Goal: Task Accomplishment & Management: Use online tool/utility

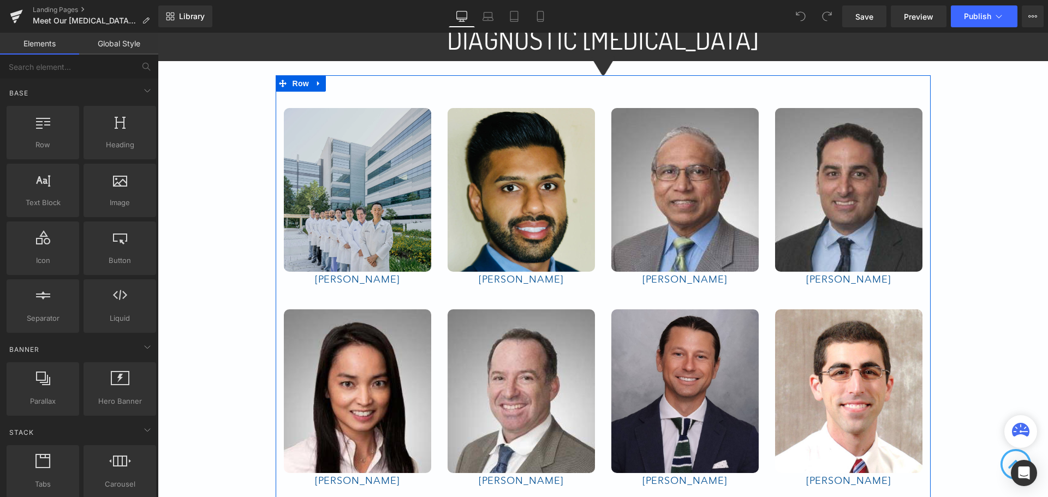
scroll to position [818, 0]
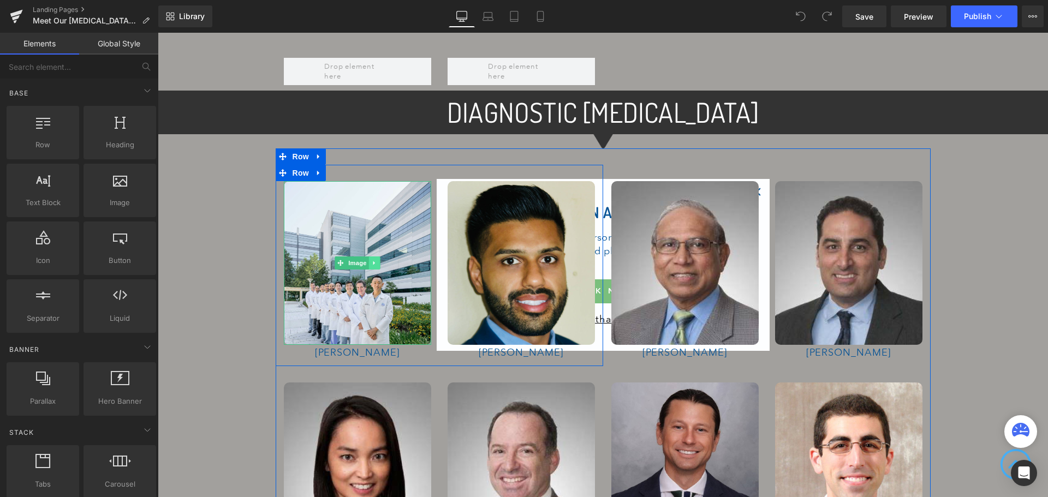
click at [371, 260] on icon at bounding box center [374, 263] width 6 height 7
click at [377, 260] on icon at bounding box center [380, 263] width 6 height 6
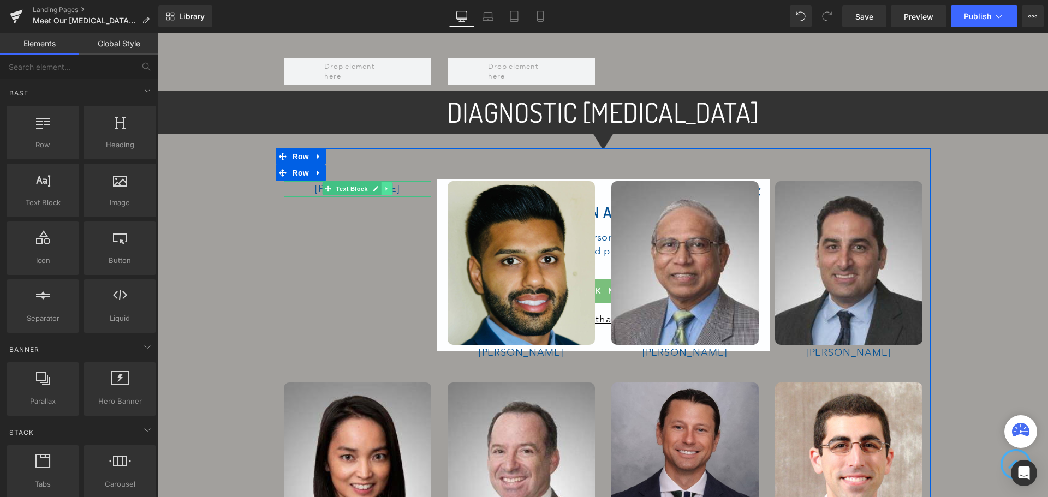
click at [385, 187] on icon at bounding box center [386, 189] width 2 height 4
click at [389, 186] on icon at bounding box center [392, 189] width 6 height 7
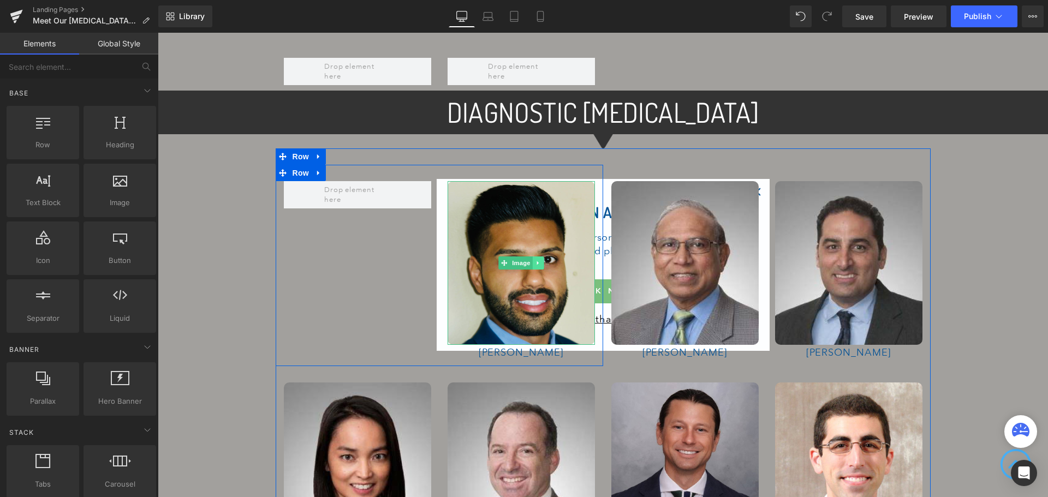
click at [535, 260] on icon at bounding box center [538, 263] width 6 height 7
click at [538, 256] on link at bounding box center [543, 262] width 11 height 13
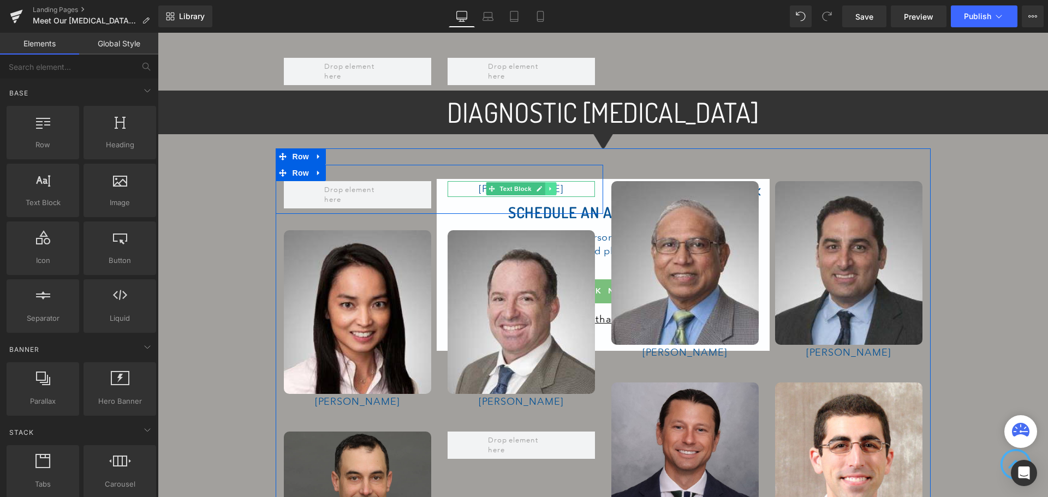
click at [549, 187] on icon at bounding box center [550, 189] width 2 height 4
click at [553, 186] on icon at bounding box center [556, 189] width 6 height 6
click at [315, 169] on icon at bounding box center [319, 173] width 8 height 8
click at [343, 169] on icon at bounding box center [347, 173] width 8 height 8
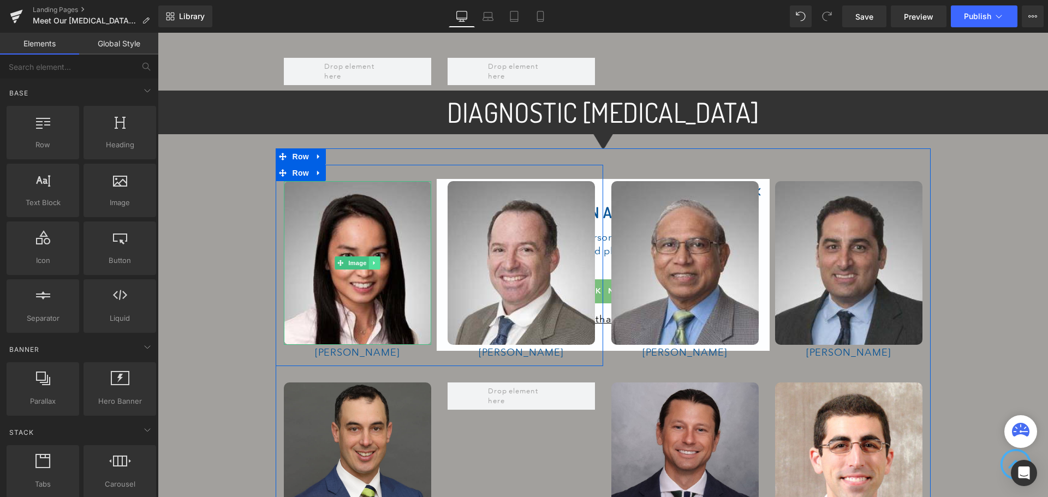
click at [374, 256] on link at bounding box center [373, 262] width 11 height 13
click at [377, 260] on icon at bounding box center [380, 263] width 6 height 6
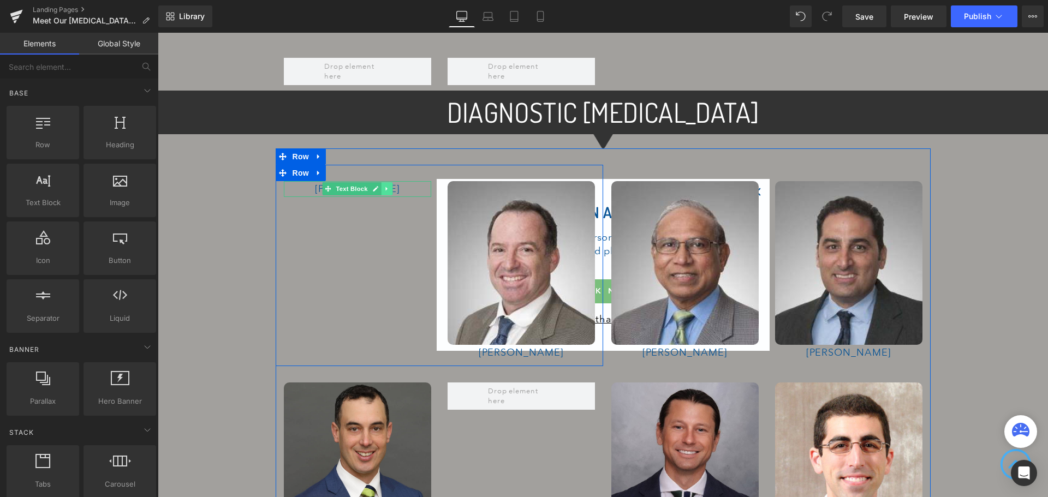
click at [385, 187] on icon at bounding box center [386, 189] width 2 height 4
click at [389, 186] on icon at bounding box center [392, 189] width 6 height 6
click at [400, 186] on span at bounding box center [357, 194] width 147 height 27
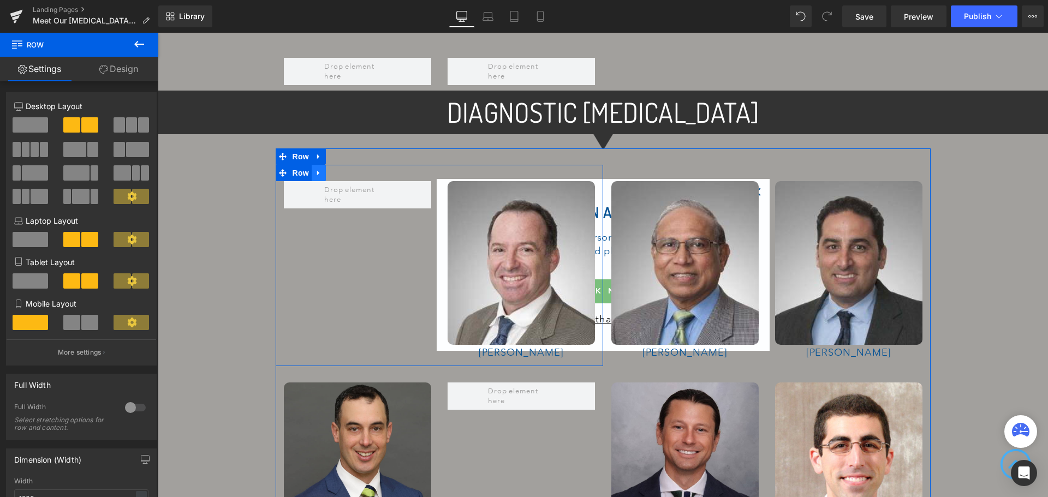
click at [316, 169] on icon at bounding box center [319, 173] width 8 height 8
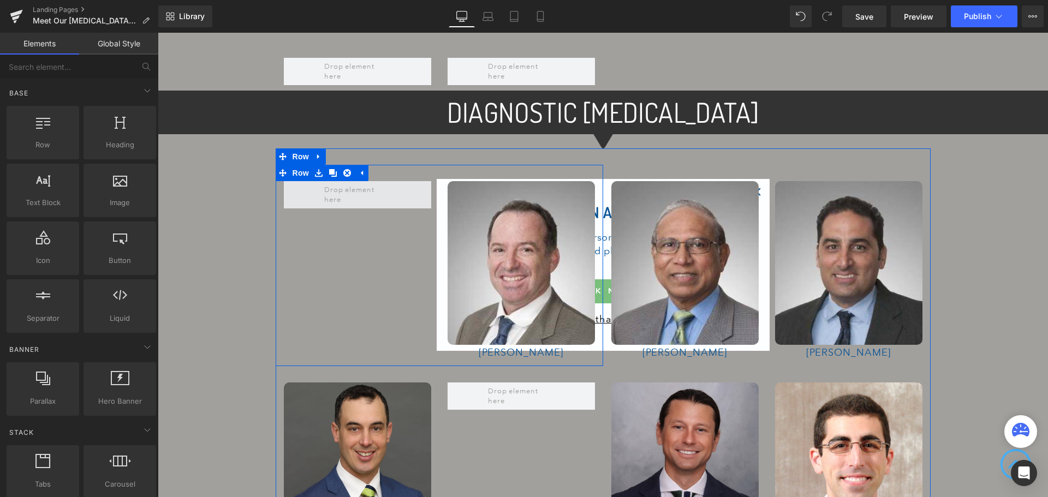
click at [333, 186] on span at bounding box center [357, 194] width 74 height 25
click at [381, 189] on span at bounding box center [357, 194] width 74 height 25
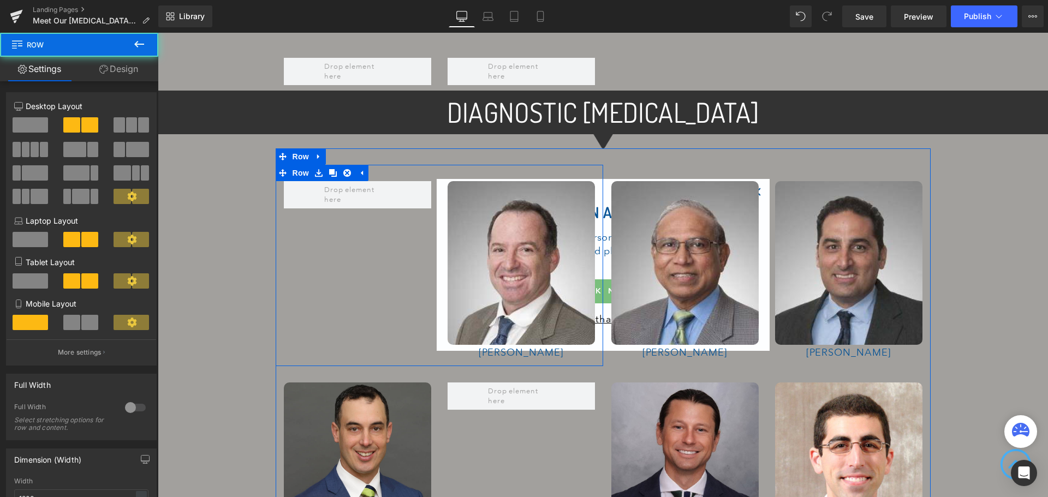
click at [428, 240] on div "Image [PERSON_NAME] Text Block Row" at bounding box center [439, 265] width 327 height 201
click at [405, 189] on span at bounding box center [357, 194] width 147 height 27
click at [409, 265] on div "Image [PERSON_NAME] Text Block Row" at bounding box center [439, 265] width 327 height 201
click at [343, 169] on icon at bounding box center [347, 173] width 8 height 8
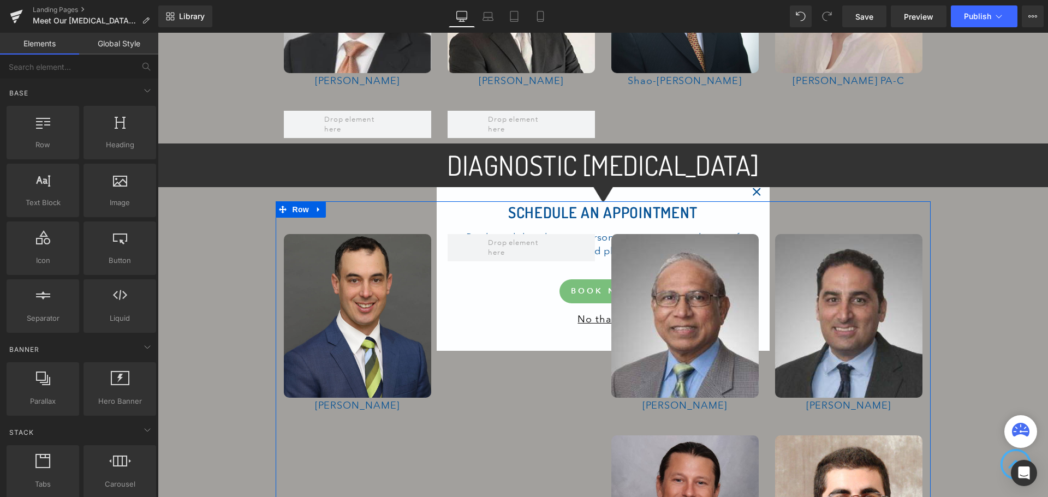
scroll to position [764, 0]
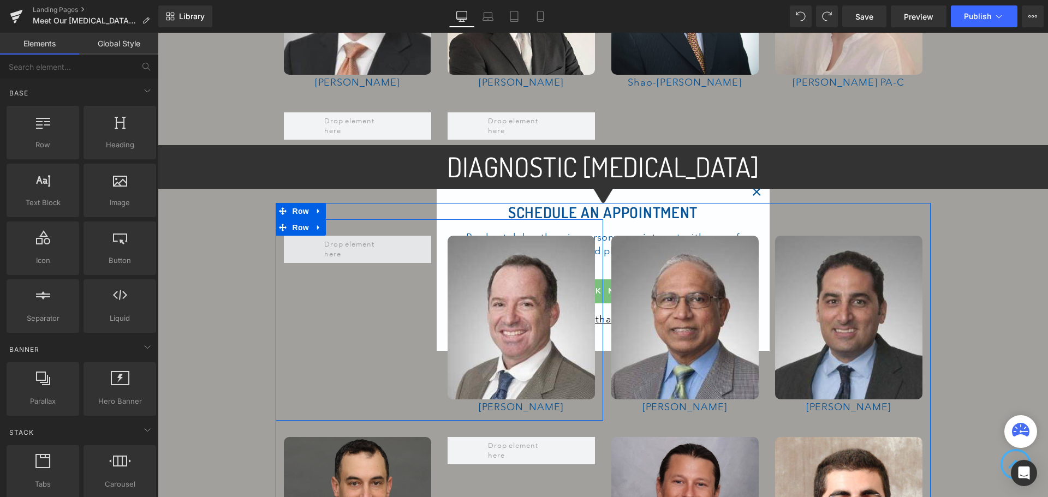
click at [417, 244] on span at bounding box center [357, 249] width 147 height 27
drag, startPoint x: 357, startPoint y: 246, endPoint x: 361, endPoint y: 280, distance: 34.5
click at [361, 280] on div "Image [PERSON_NAME] Text Block Row" at bounding box center [439, 319] width 327 height 201
click at [348, 249] on span at bounding box center [357, 249] width 74 height 25
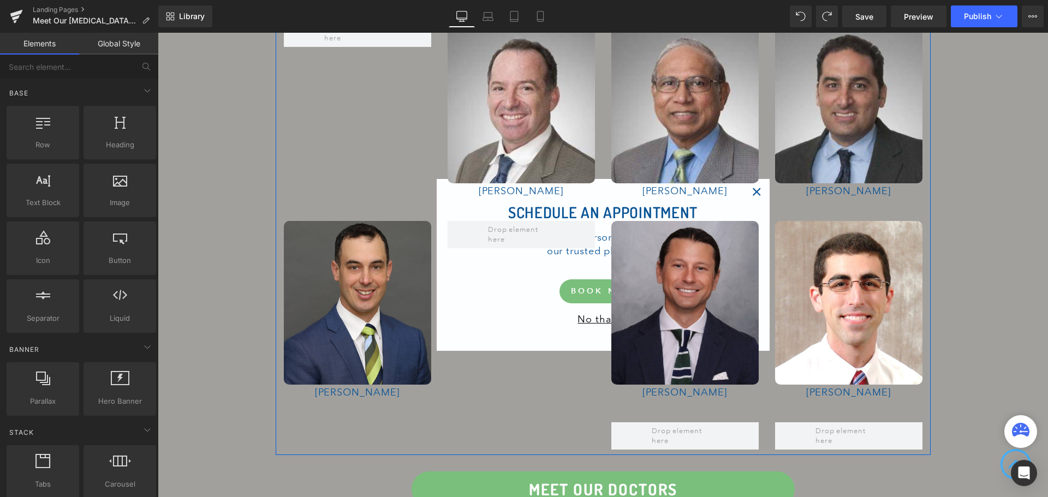
scroll to position [982, 0]
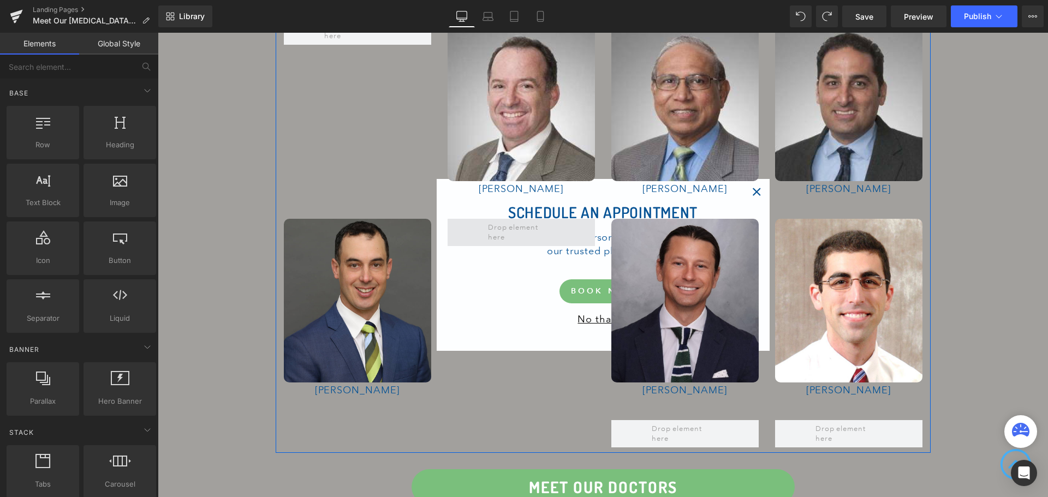
click at [499, 235] on span at bounding box center [521, 232] width 74 height 25
drag, startPoint x: 505, startPoint y: 230, endPoint x: 507, endPoint y: 292, distance: 62.2
click at [507, 292] on div "Image [PERSON_NAME] Text Block Row" at bounding box center [439, 305] width 327 height 206
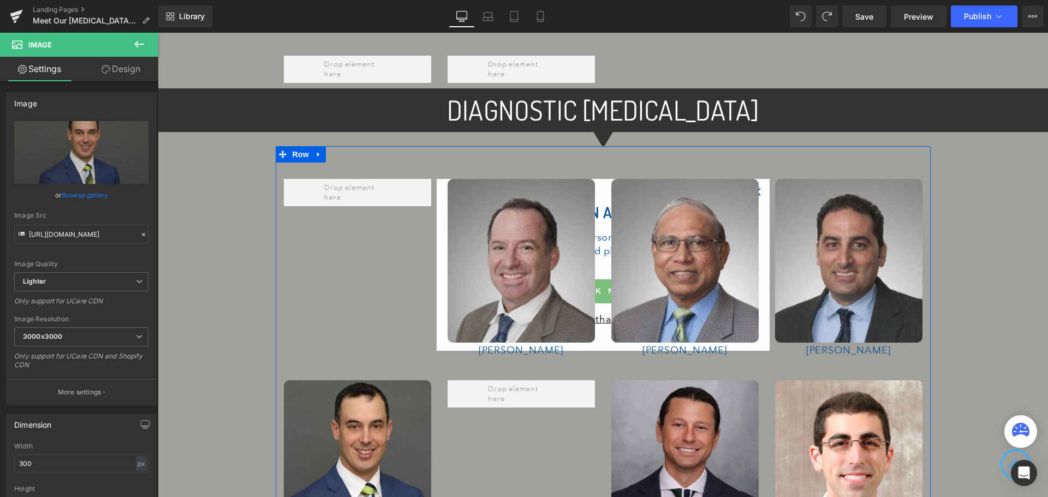
scroll to position [818, 0]
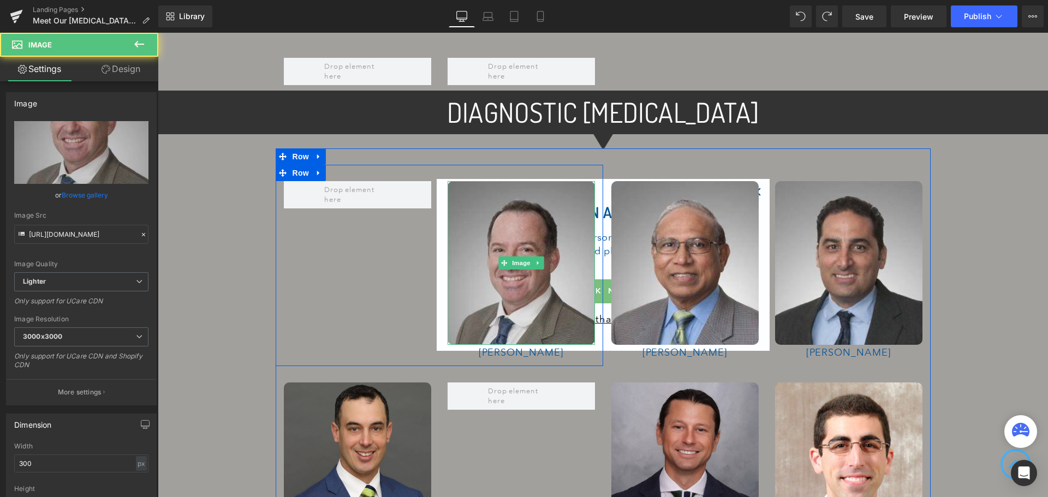
click at [504, 248] on img at bounding box center [520, 263] width 147 height 164
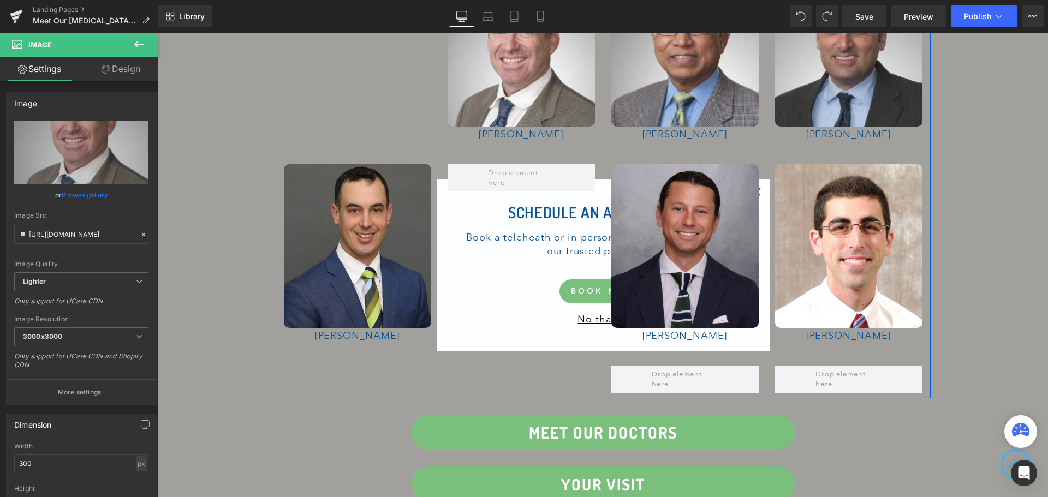
scroll to position [873, 0]
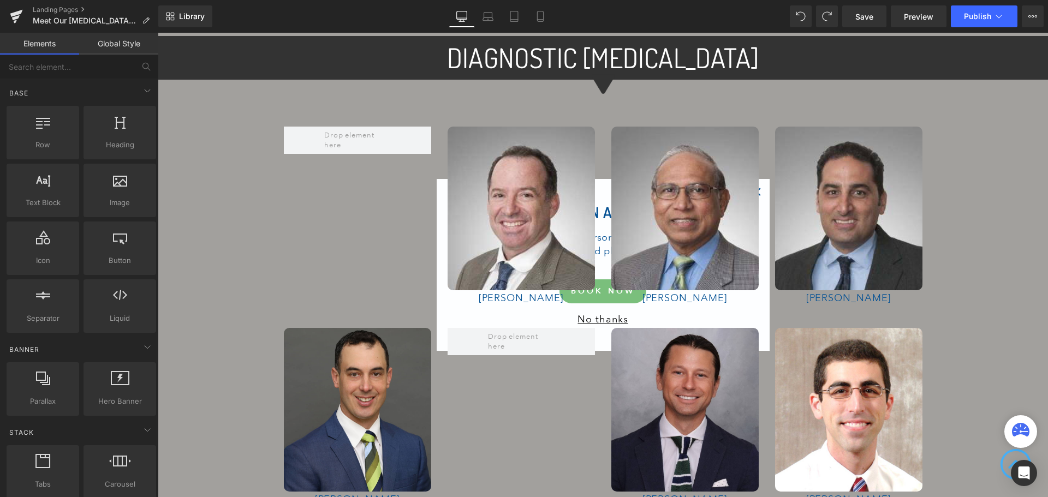
click at [959, 262] on div "MEET OUR DOCTORS Heading EXPERTS IN QUALITY CARE Our team is comprised of exper…" at bounding box center [603, 56] width 890 height 1748
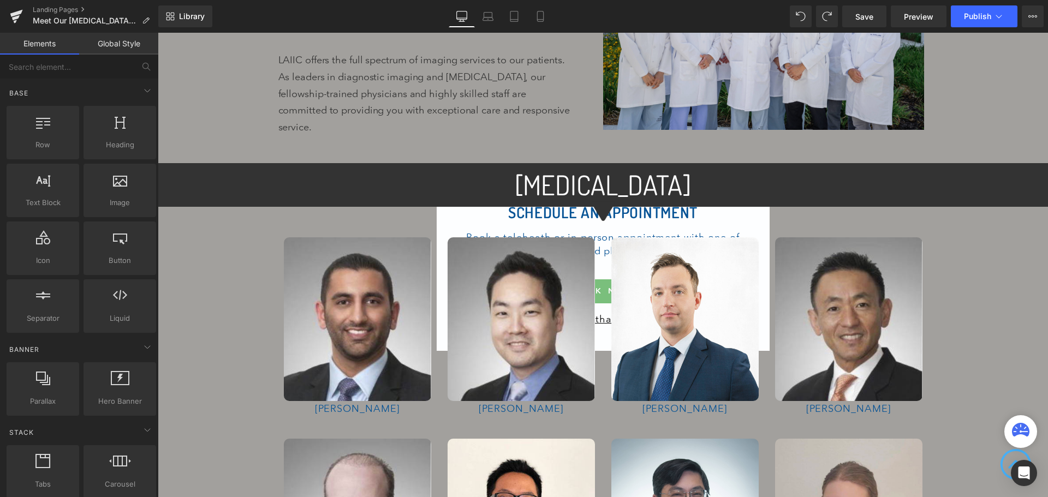
scroll to position [164, 0]
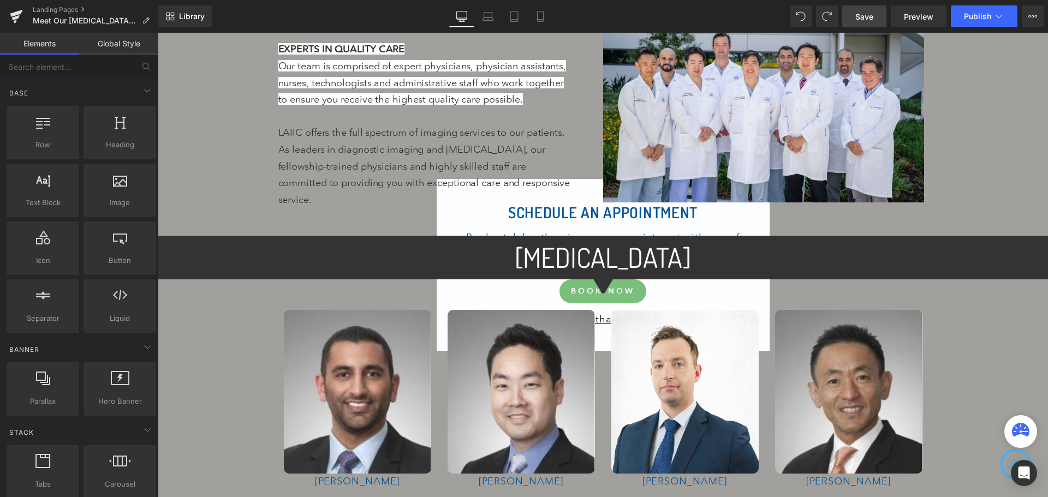
click at [879, 15] on link "Save" at bounding box center [864, 16] width 44 height 22
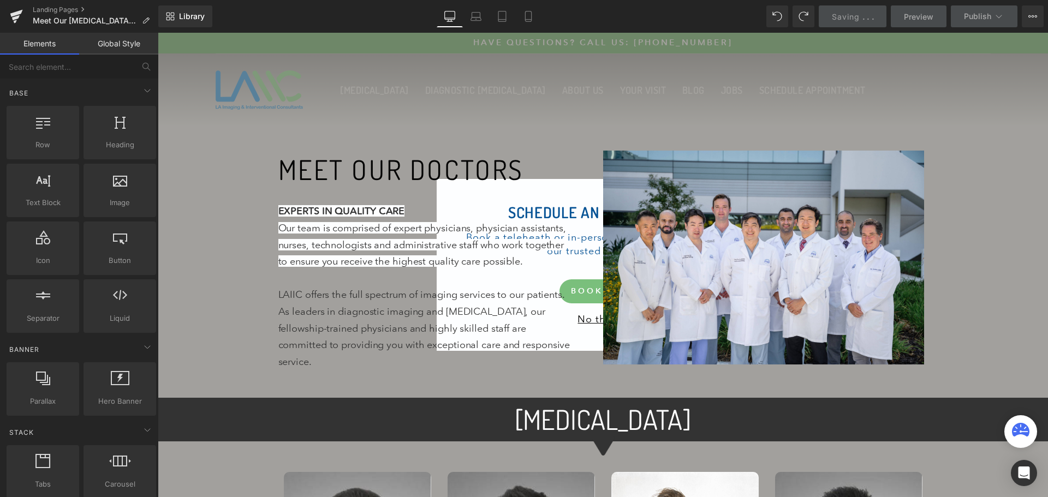
scroll to position [0, 0]
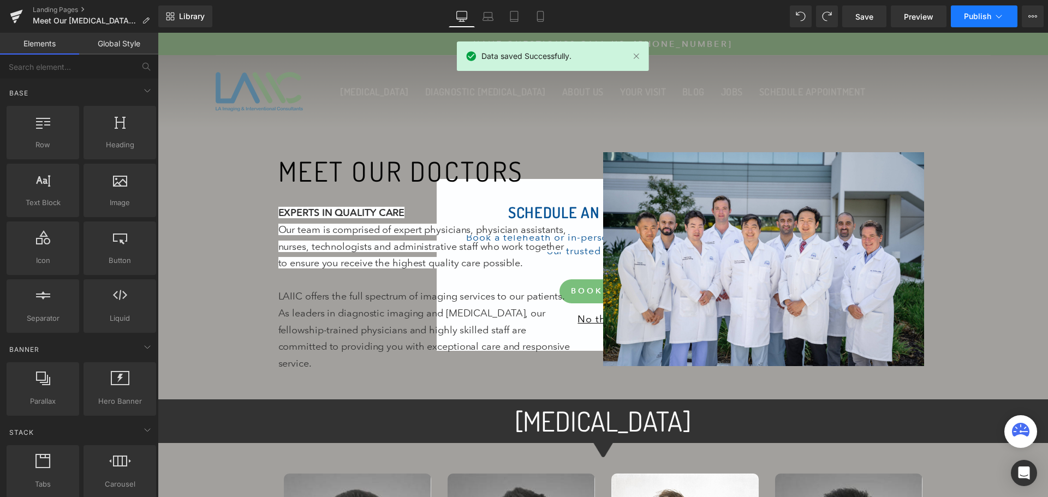
click at [998, 12] on icon at bounding box center [998, 16] width 11 height 11
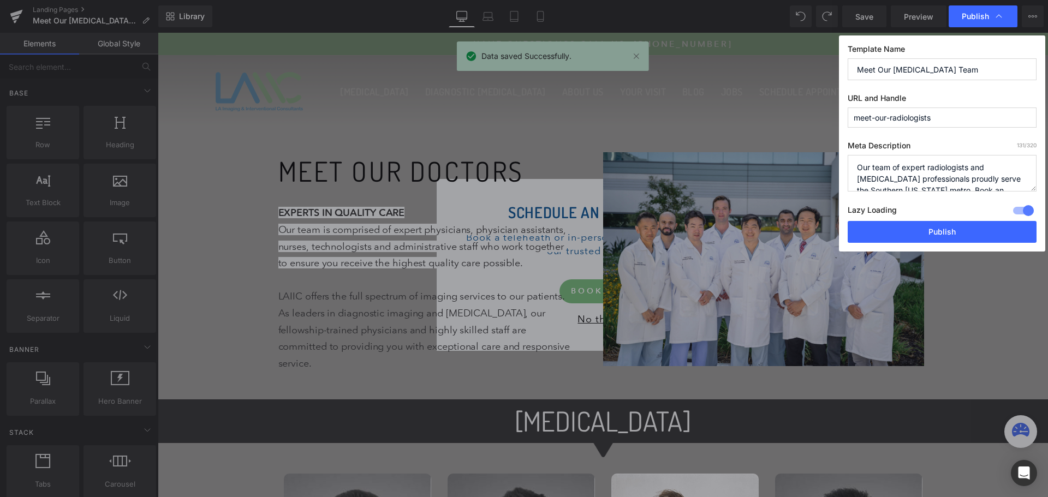
click at [998, 12] on icon at bounding box center [998, 16] width 11 height 11
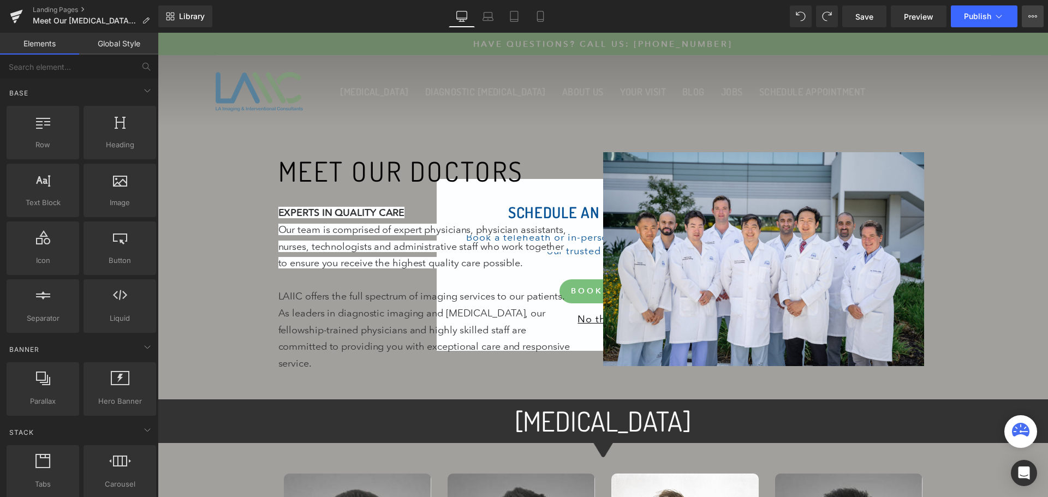
click at [1035, 17] on icon at bounding box center [1036, 16] width 3 height 2
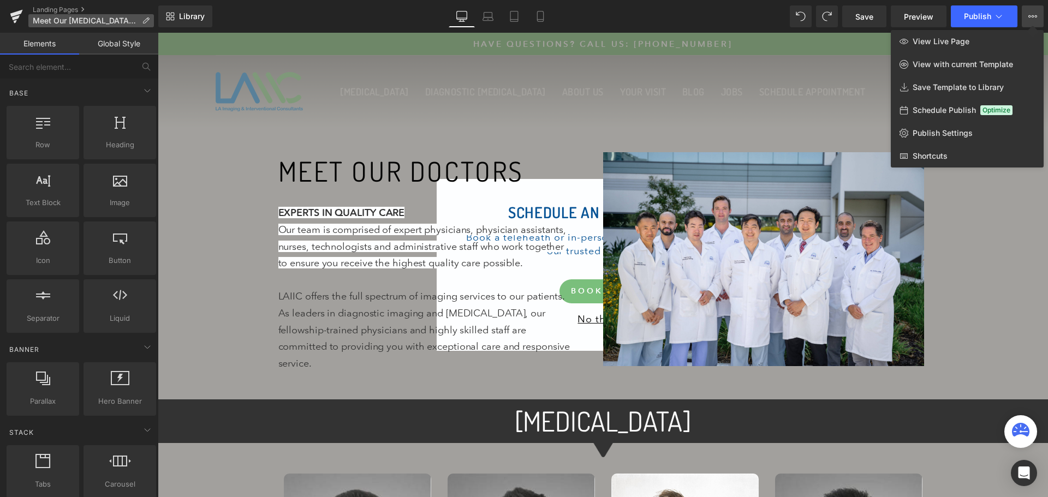
click at [89, 21] on span "Meet Our [MEDICAL_DATA] Team" at bounding box center [85, 20] width 105 height 9
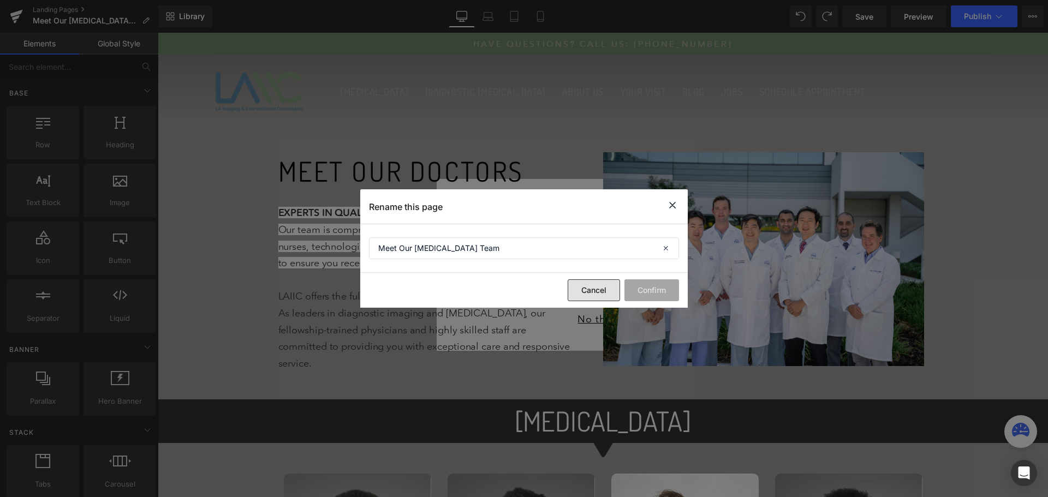
drag, startPoint x: 583, startPoint y: 291, endPoint x: 541, endPoint y: 175, distance: 123.1
click at [583, 291] on button "Cancel" at bounding box center [593, 290] width 52 height 22
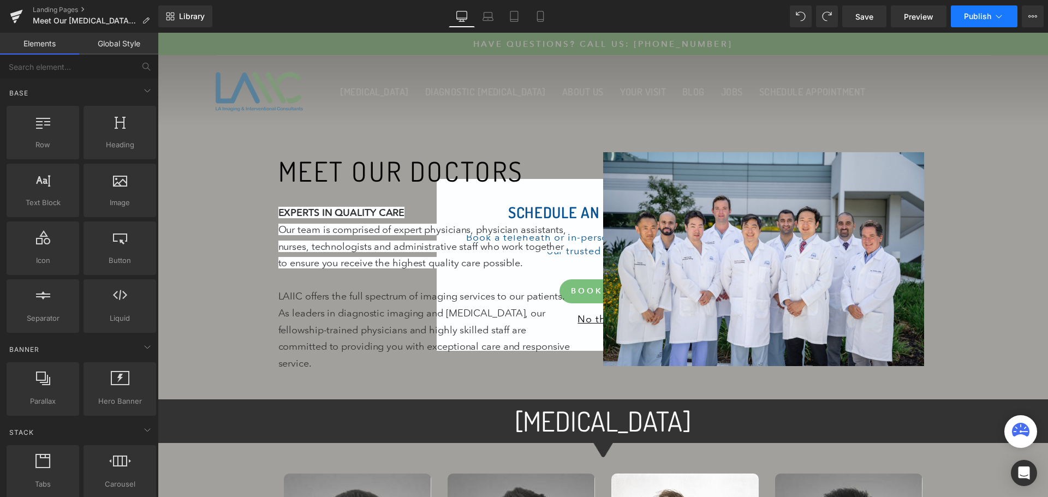
click at [978, 19] on span "Publish" at bounding box center [977, 16] width 27 height 9
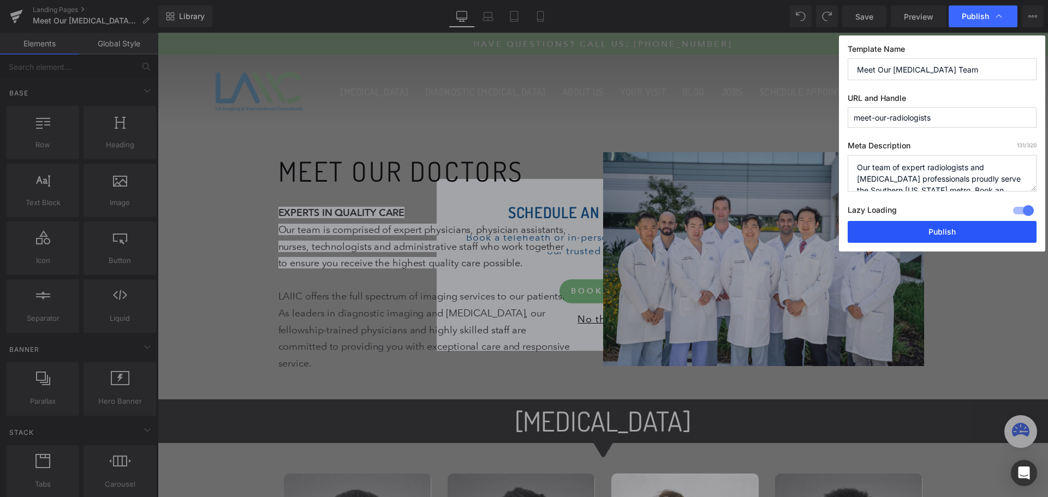
click at [922, 232] on button "Publish" at bounding box center [941, 232] width 189 height 22
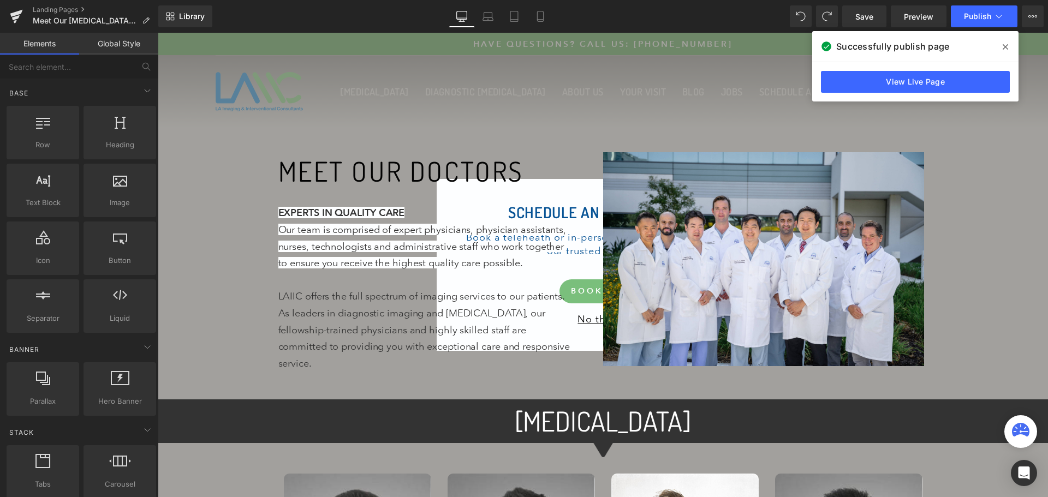
click at [1007, 47] on icon at bounding box center [1004, 47] width 5 height 9
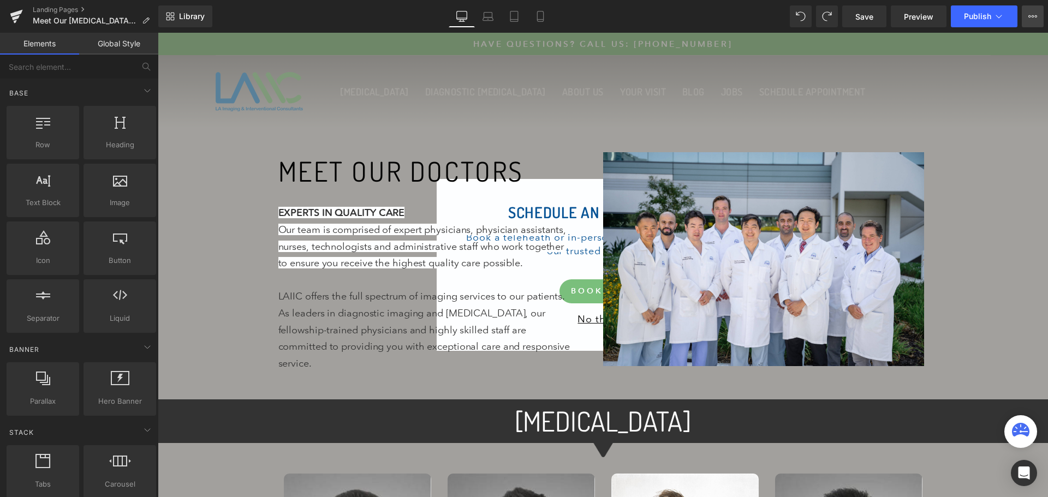
click at [1027, 21] on button "View Live Page View with current Template Save Template to Library Schedule Pub…" at bounding box center [1032, 16] width 22 height 22
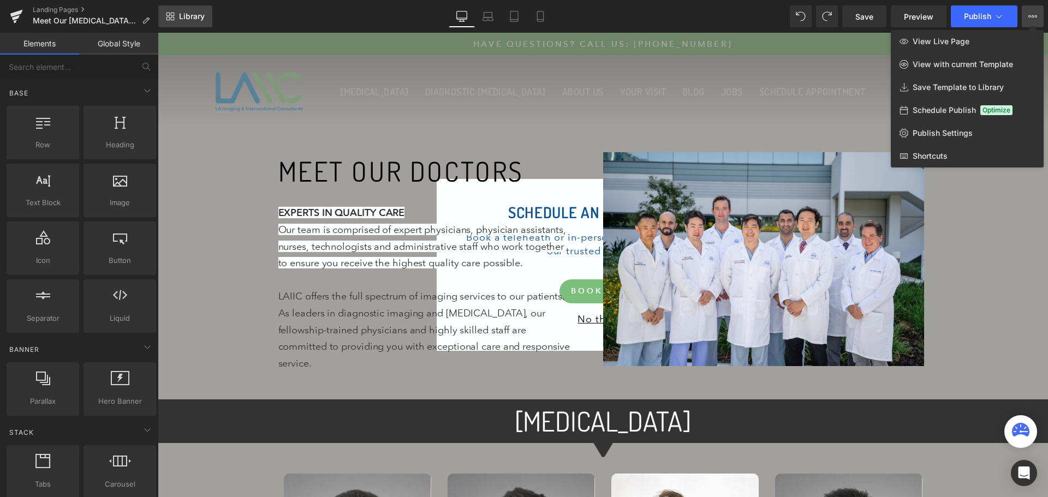
click at [179, 13] on span "Library" at bounding box center [192, 16] width 26 height 10
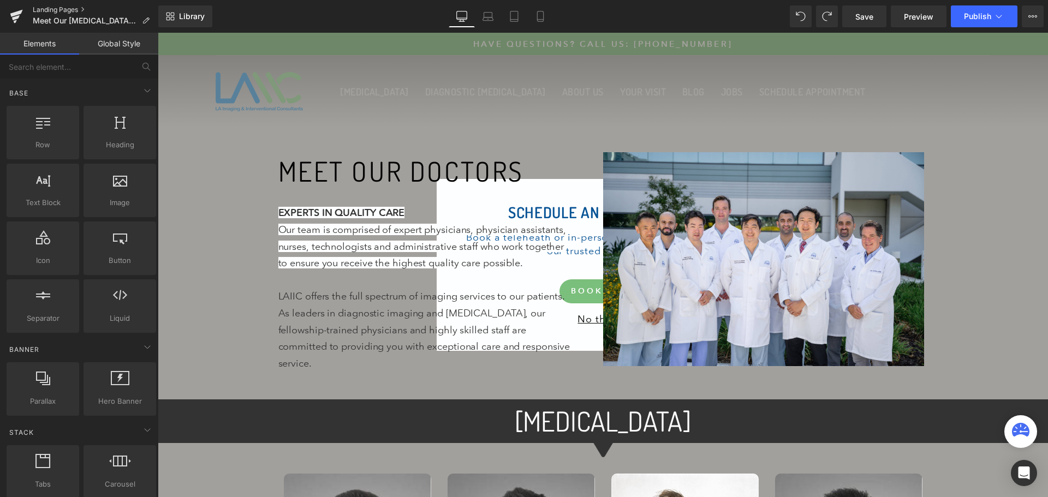
click at [50, 10] on link "Landing Pages" at bounding box center [96, 9] width 126 height 9
